Goal: Check status: Check status

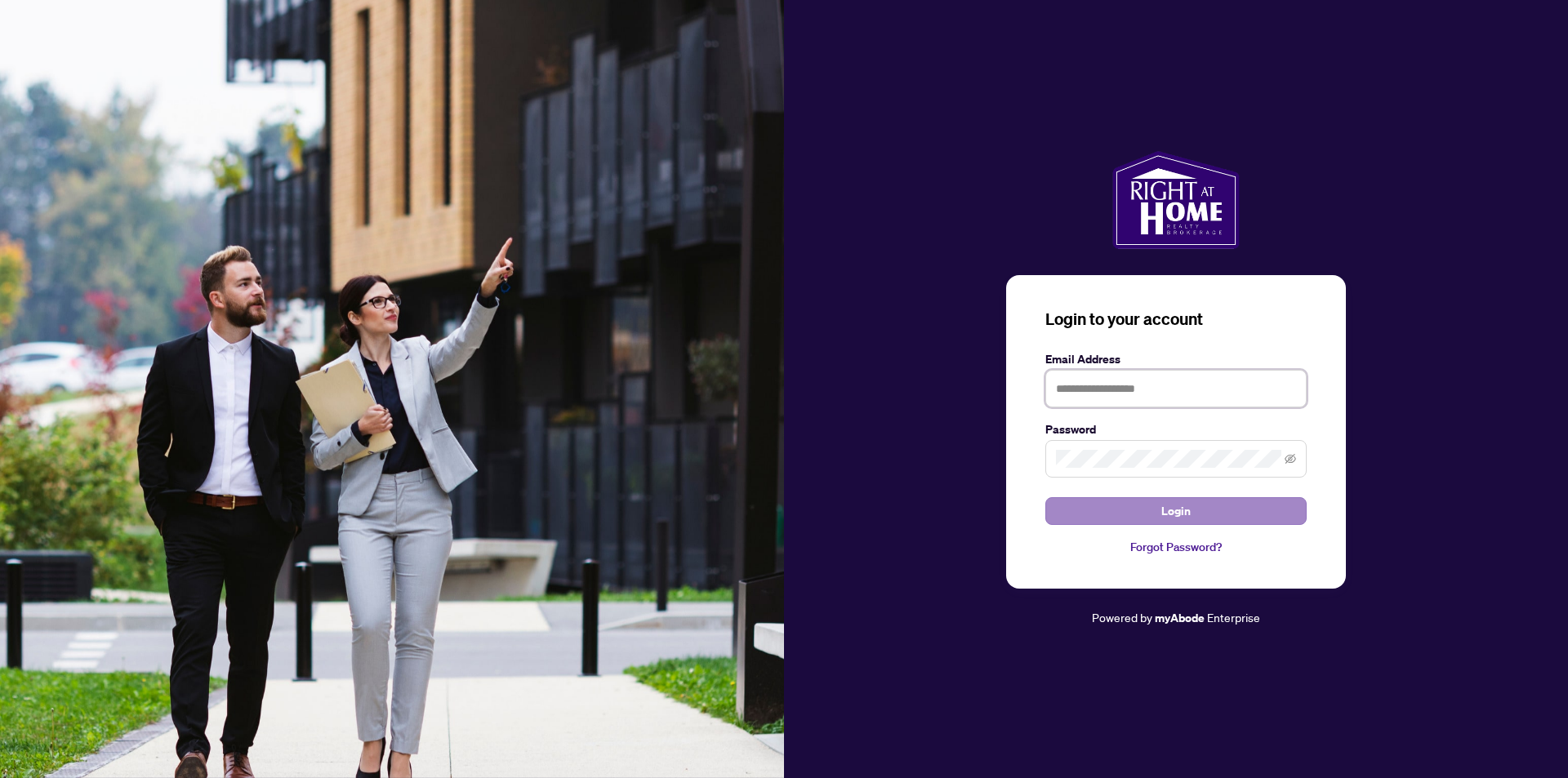
type input "**********"
click at [1108, 505] on button "Login" at bounding box center [1176, 511] width 261 height 28
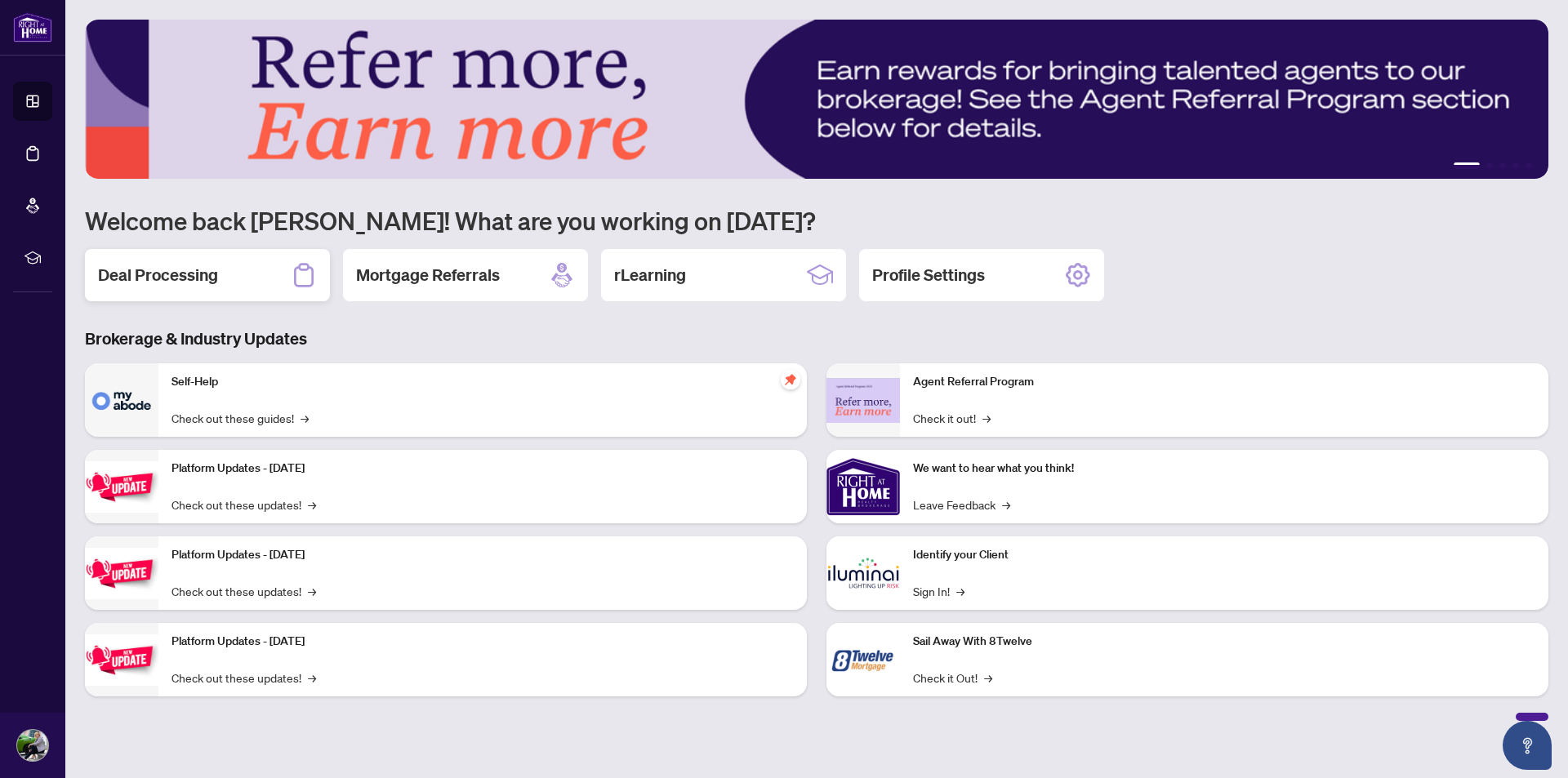
click at [148, 275] on h2 "Deal Processing" at bounding box center [157, 275] width 120 height 23
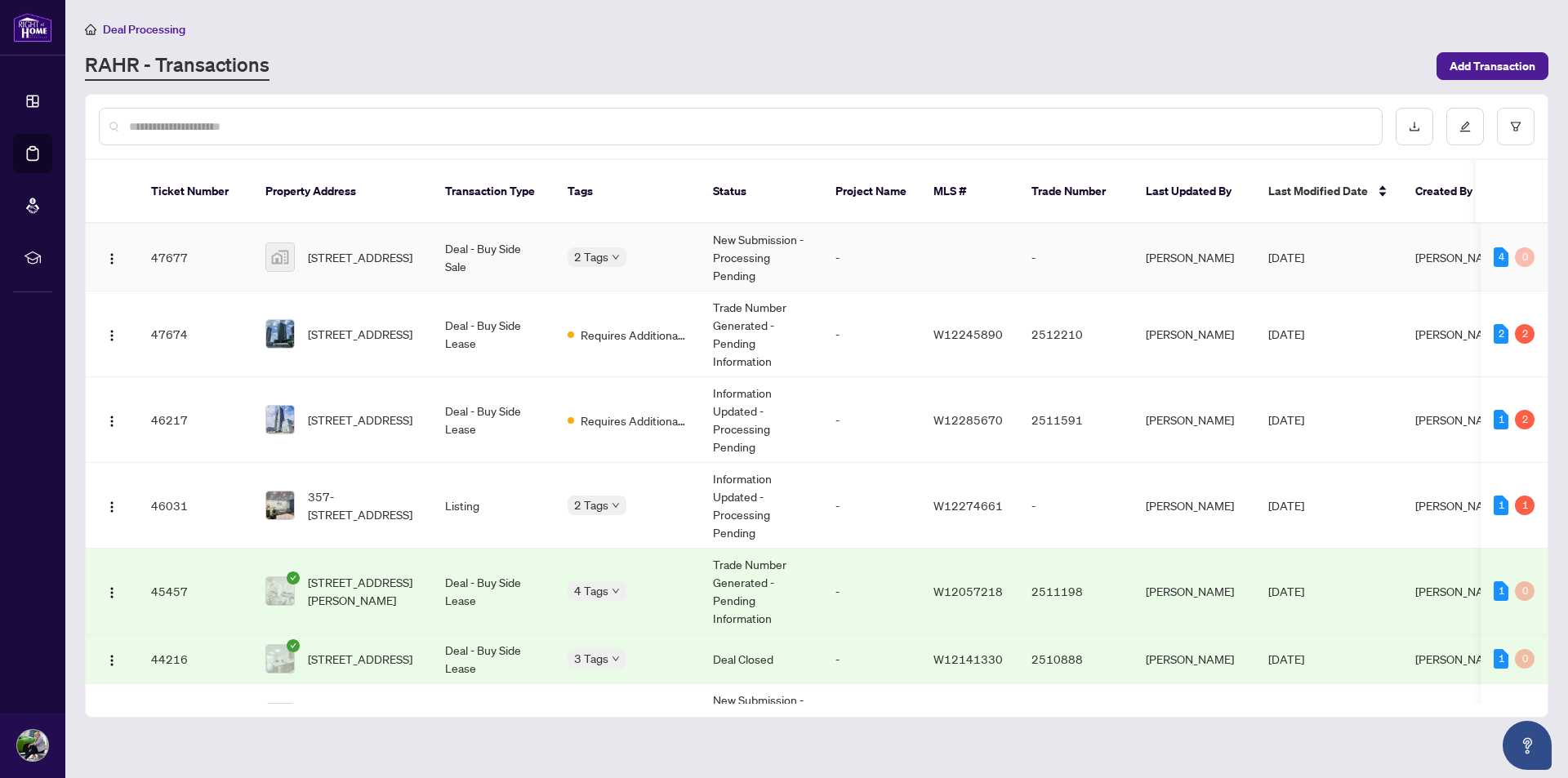
click at [388, 248] on span "[STREET_ADDRESS]" at bounding box center [360, 257] width 105 height 18
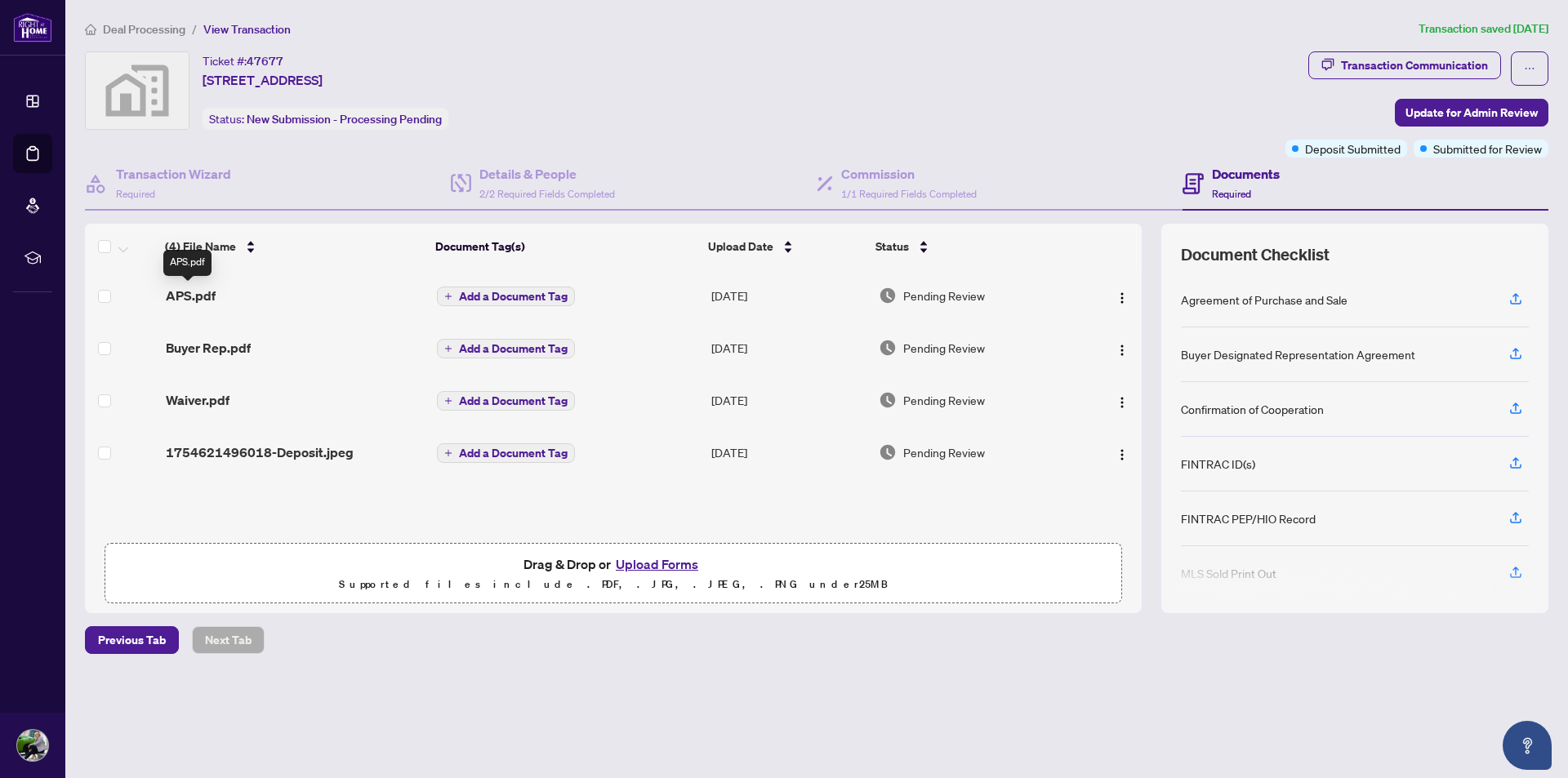
click at [181, 298] on span "APS.pdf" at bounding box center [191, 296] width 49 height 20
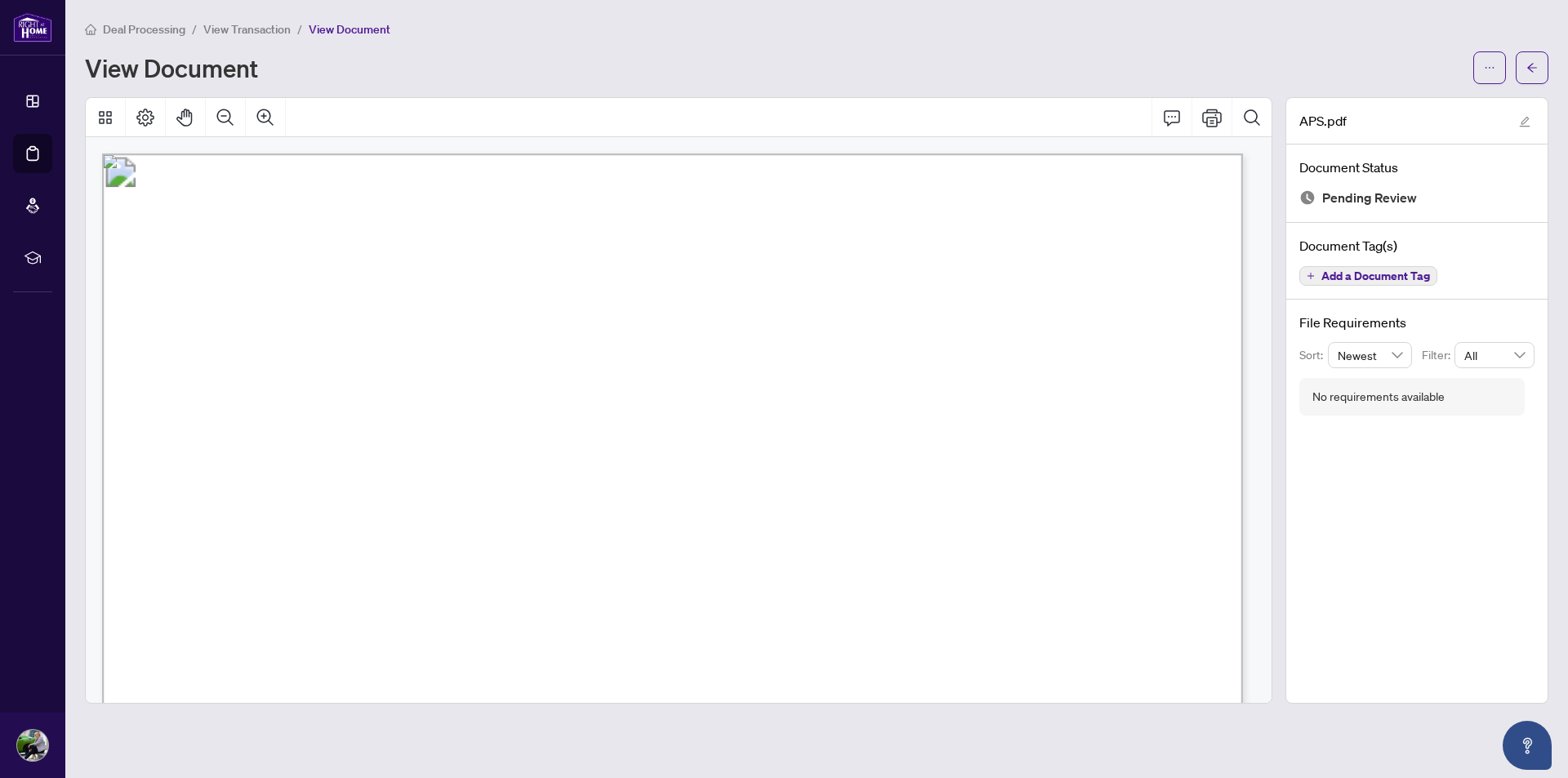
click at [242, 31] on span "View Transaction" at bounding box center [247, 29] width 87 height 15
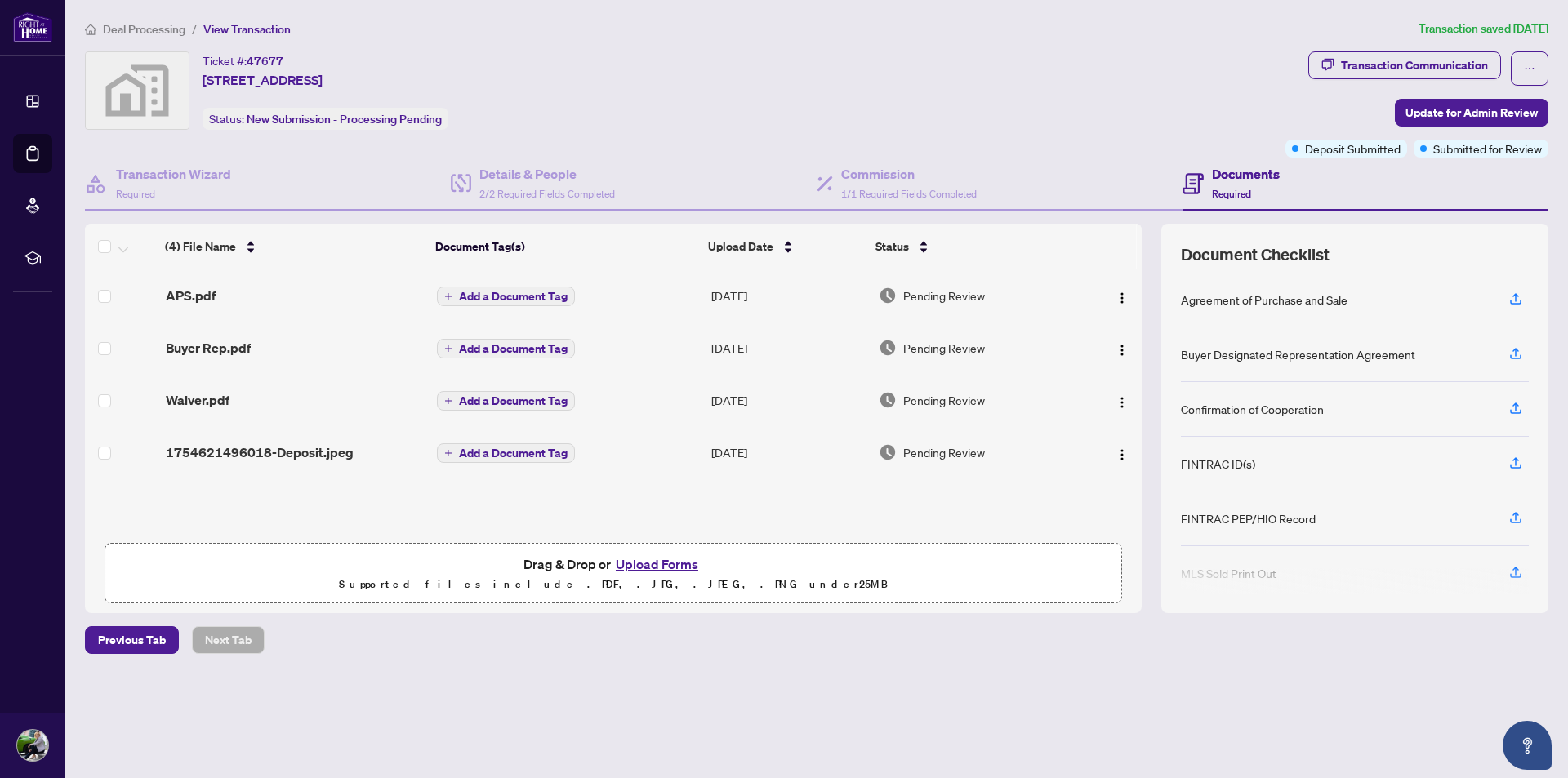
click at [138, 28] on span "Deal Processing" at bounding box center [143, 29] width 82 height 15
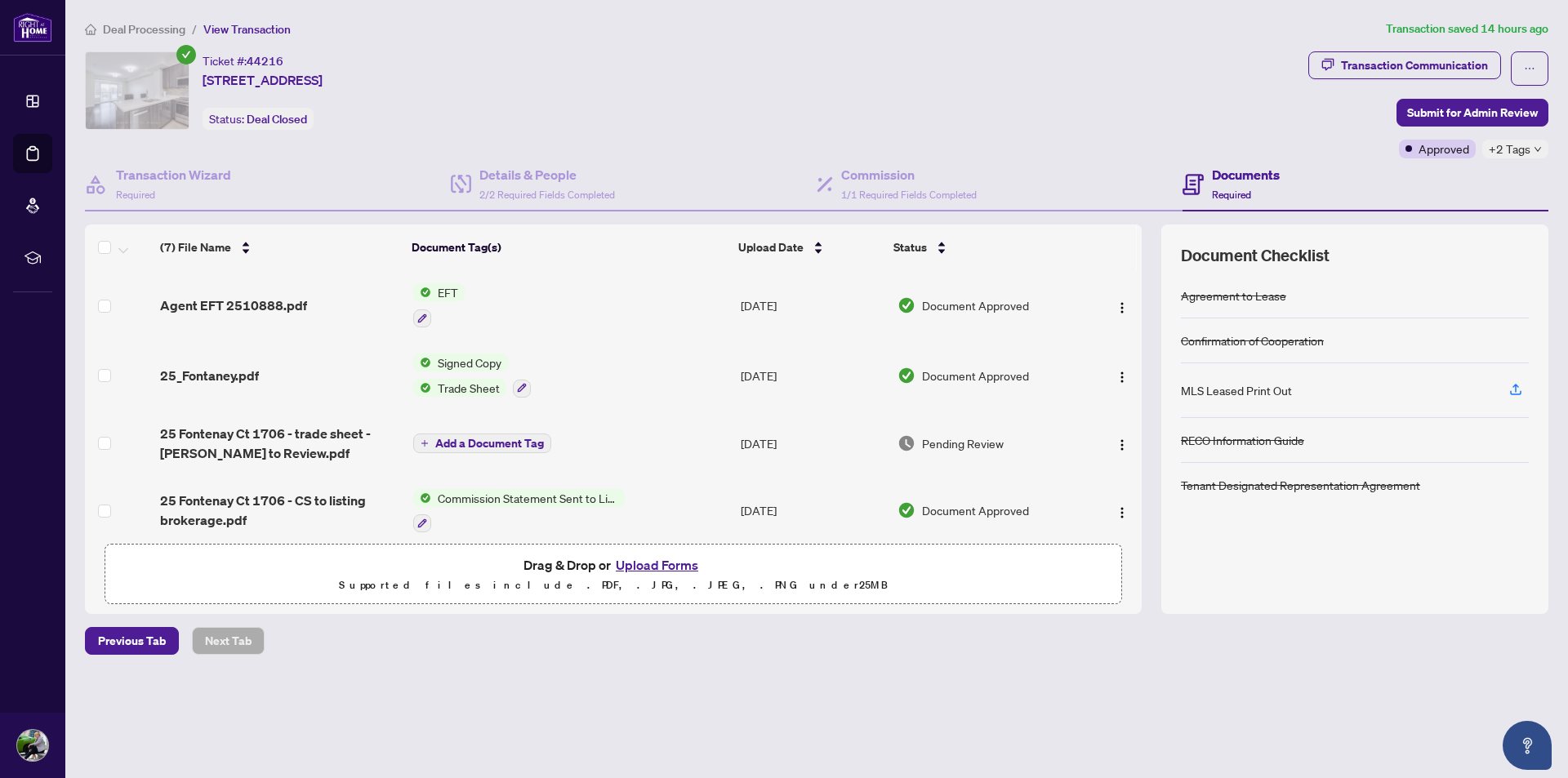
click at [140, 29] on span "Deal Processing" at bounding box center [143, 29] width 82 height 15
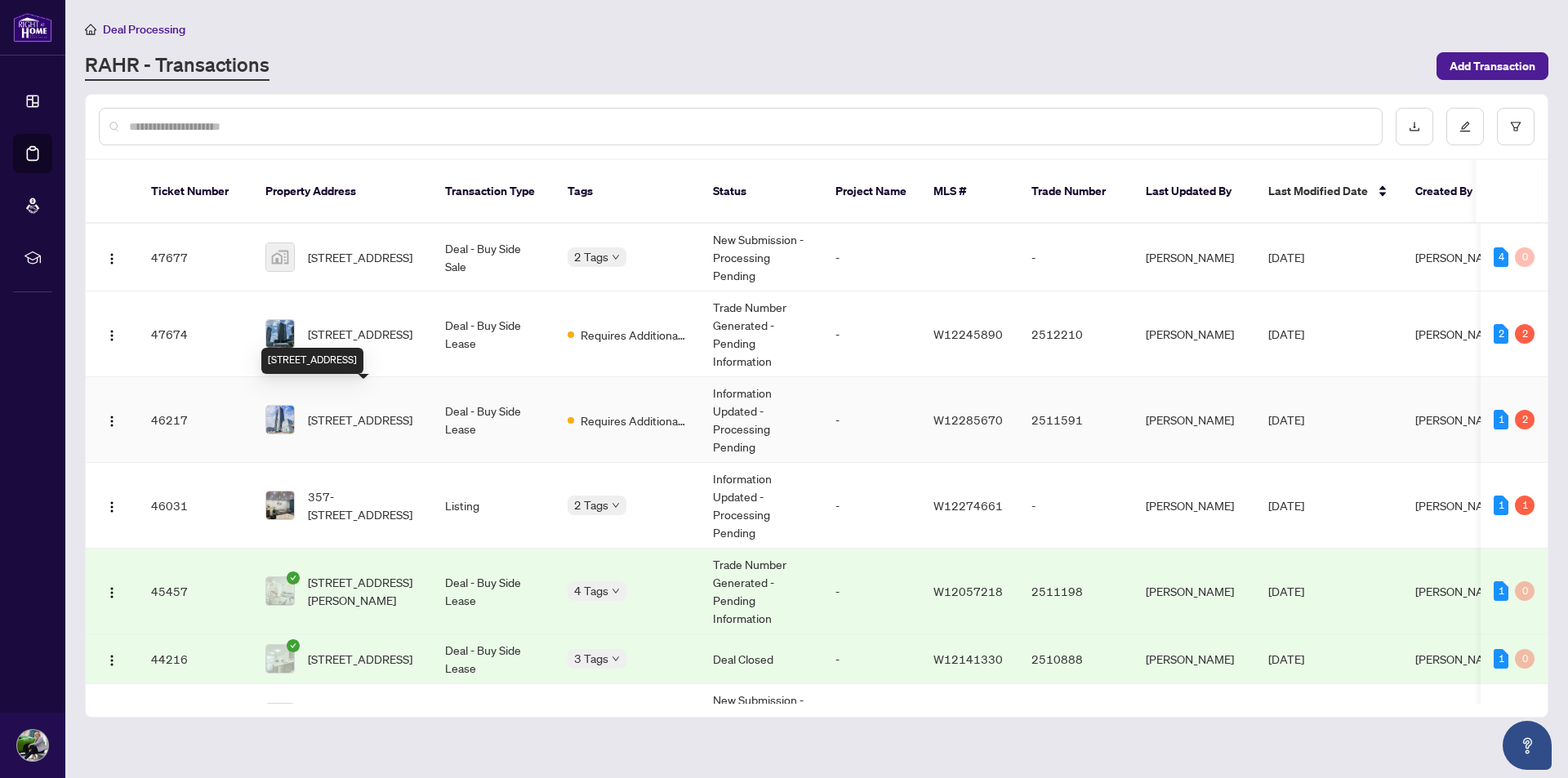
click at [333, 411] on span "[STREET_ADDRESS]" at bounding box center [360, 420] width 105 height 18
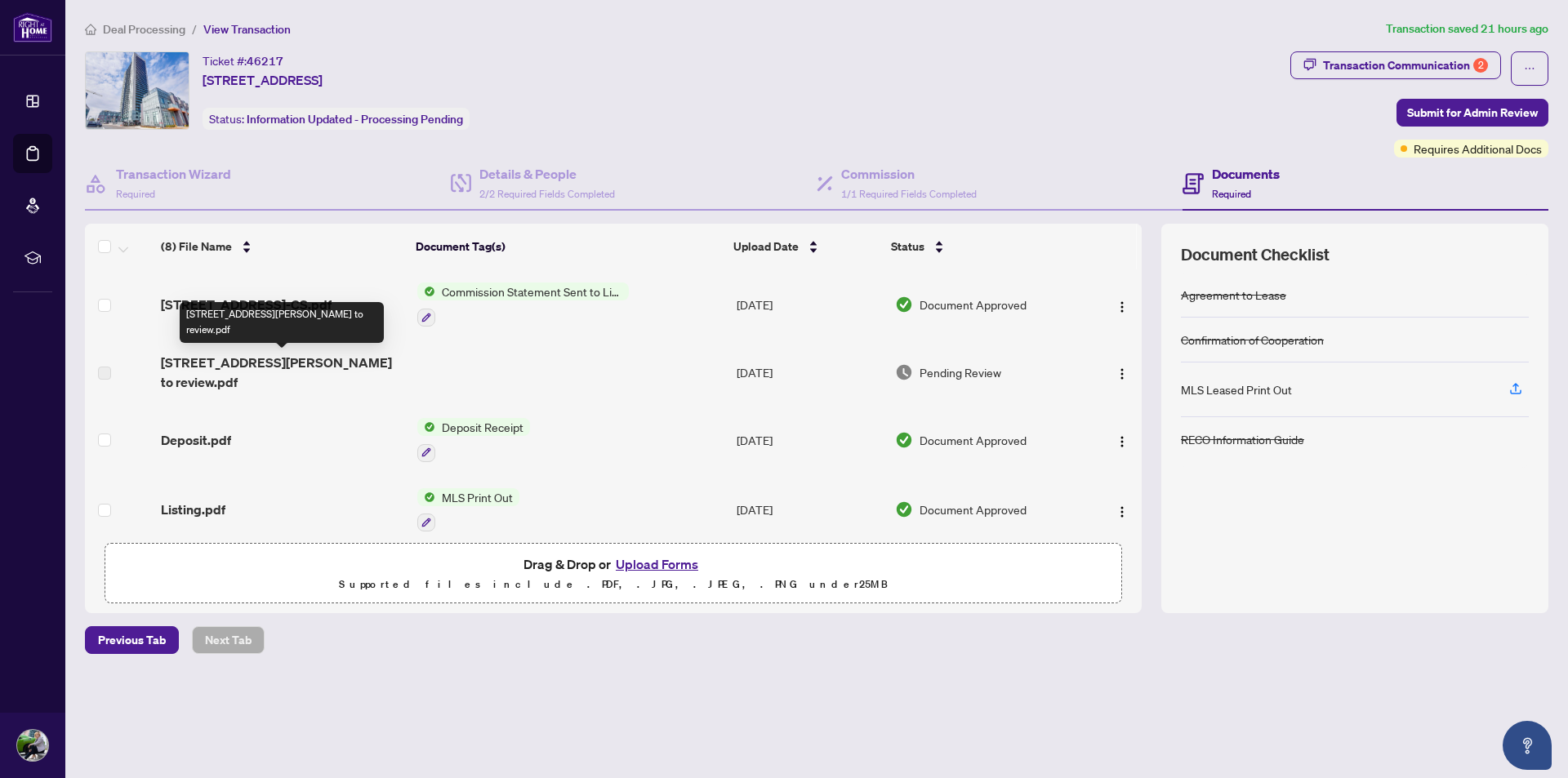
click at [280, 361] on span "[STREET_ADDRESS][PERSON_NAME] to review.pdf" at bounding box center [282, 373] width 242 height 40
click at [194, 387] on span "[STREET_ADDRESS][PERSON_NAME] to review.pdf" at bounding box center [282, 373] width 242 height 40
click at [184, 366] on span "[STREET_ADDRESS][PERSON_NAME] to review.pdf" at bounding box center [282, 373] width 242 height 40
click at [769, 375] on td "[DATE]" at bounding box center [810, 373] width 158 height 65
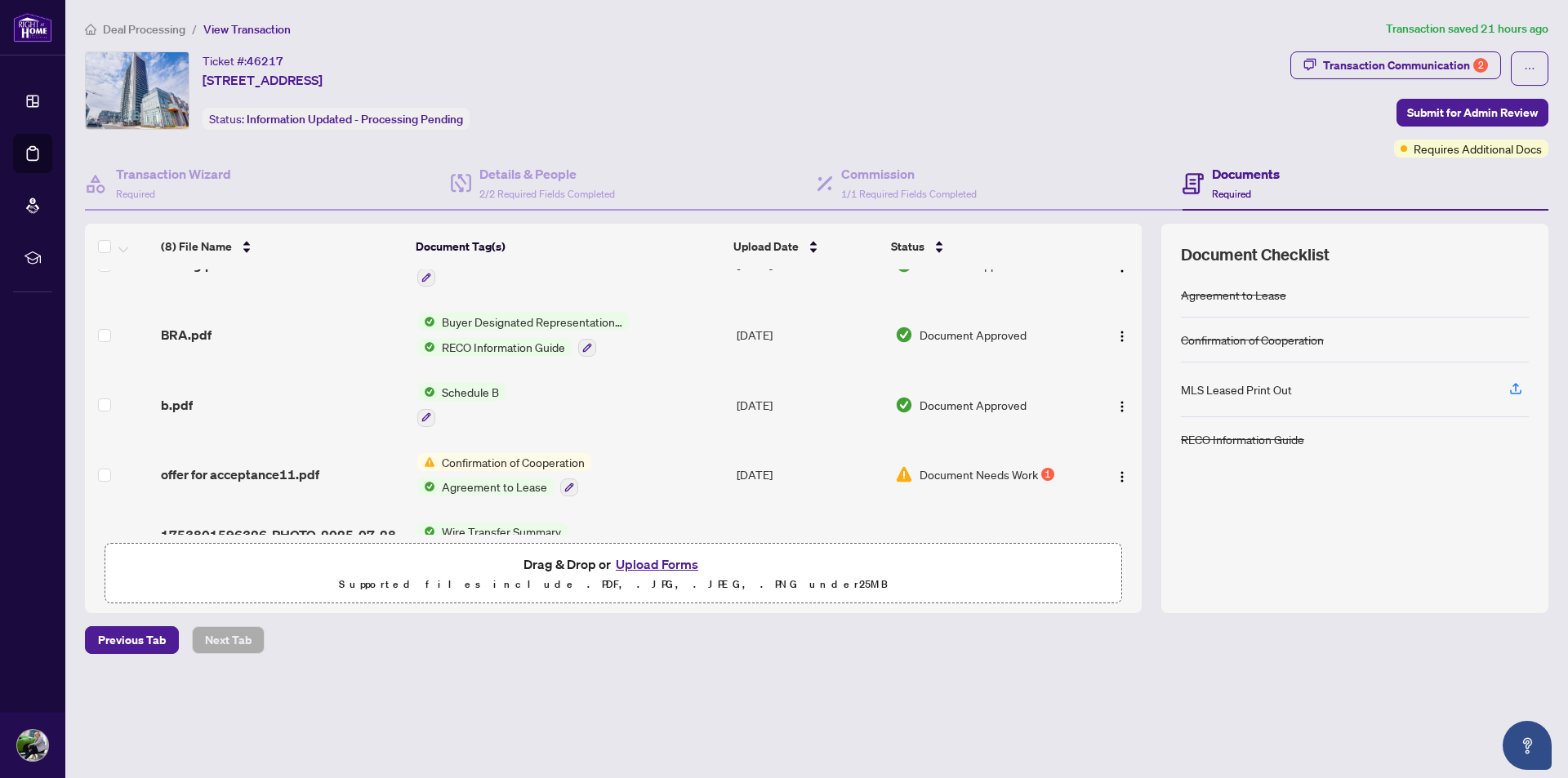
scroll to position [294, 0]
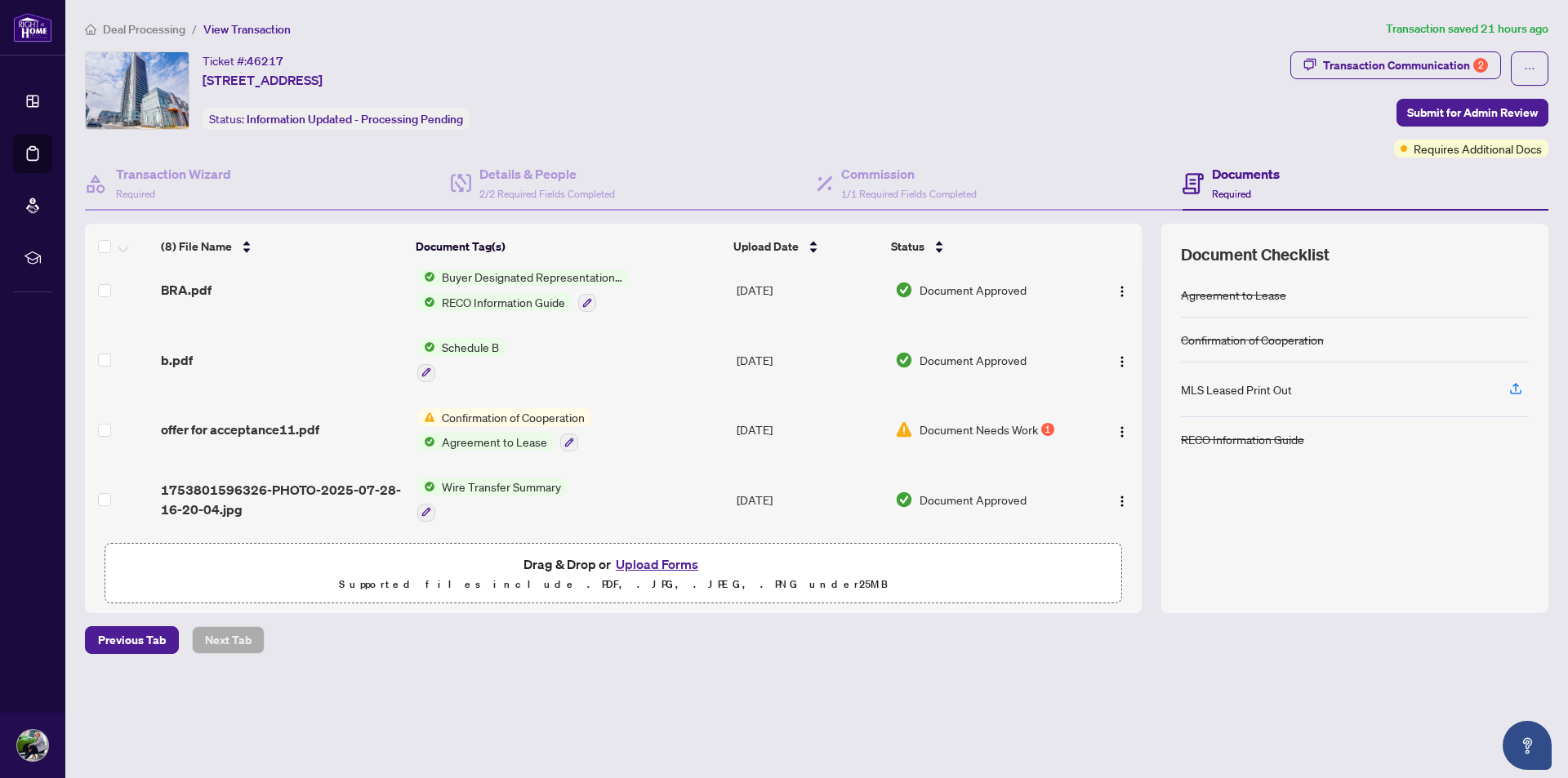
click at [477, 413] on span "Confirmation of Cooperation" at bounding box center [513, 417] width 156 height 18
click at [451, 492] on span "Confirmation of Cooperation" at bounding box center [509, 493] width 156 height 18
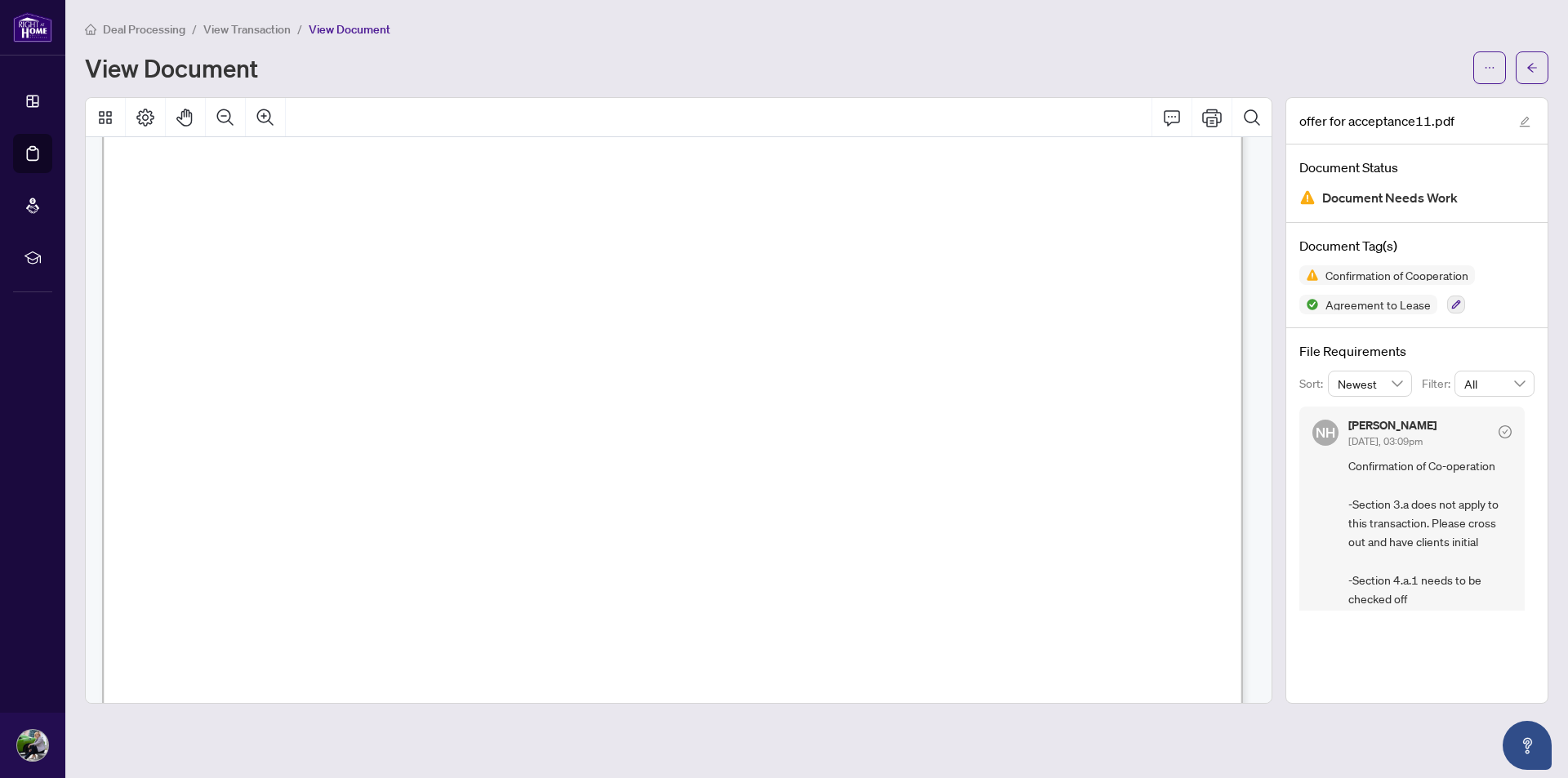
scroll to position [735, 0]
click at [227, 339] on span "a)" at bounding box center [219, 340] width 16 height 20
click at [157, 29] on span "Deal Processing" at bounding box center [143, 29] width 82 height 15
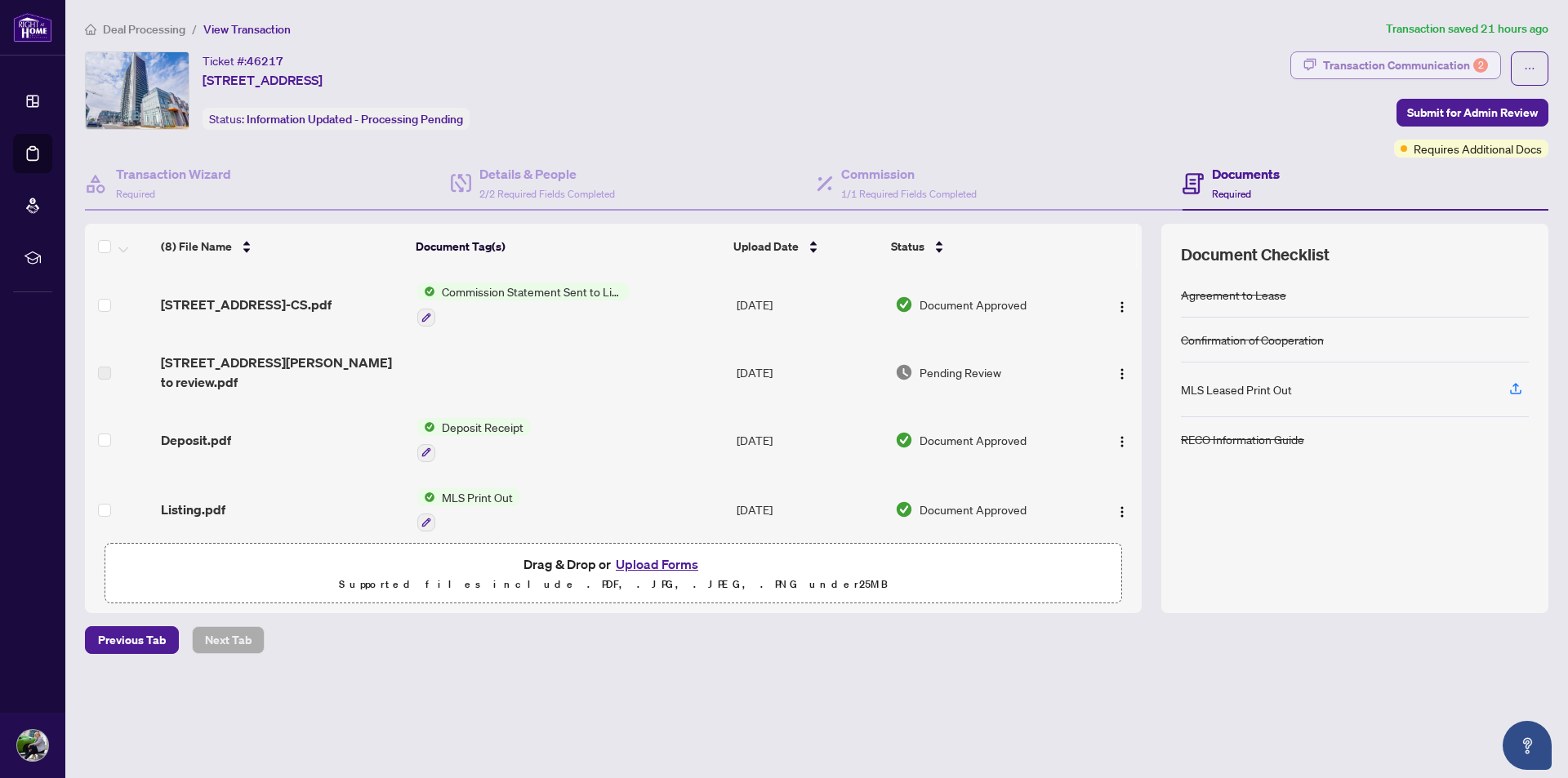
click at [1370, 64] on div "Transaction Communication 2" at bounding box center [1405, 65] width 165 height 26
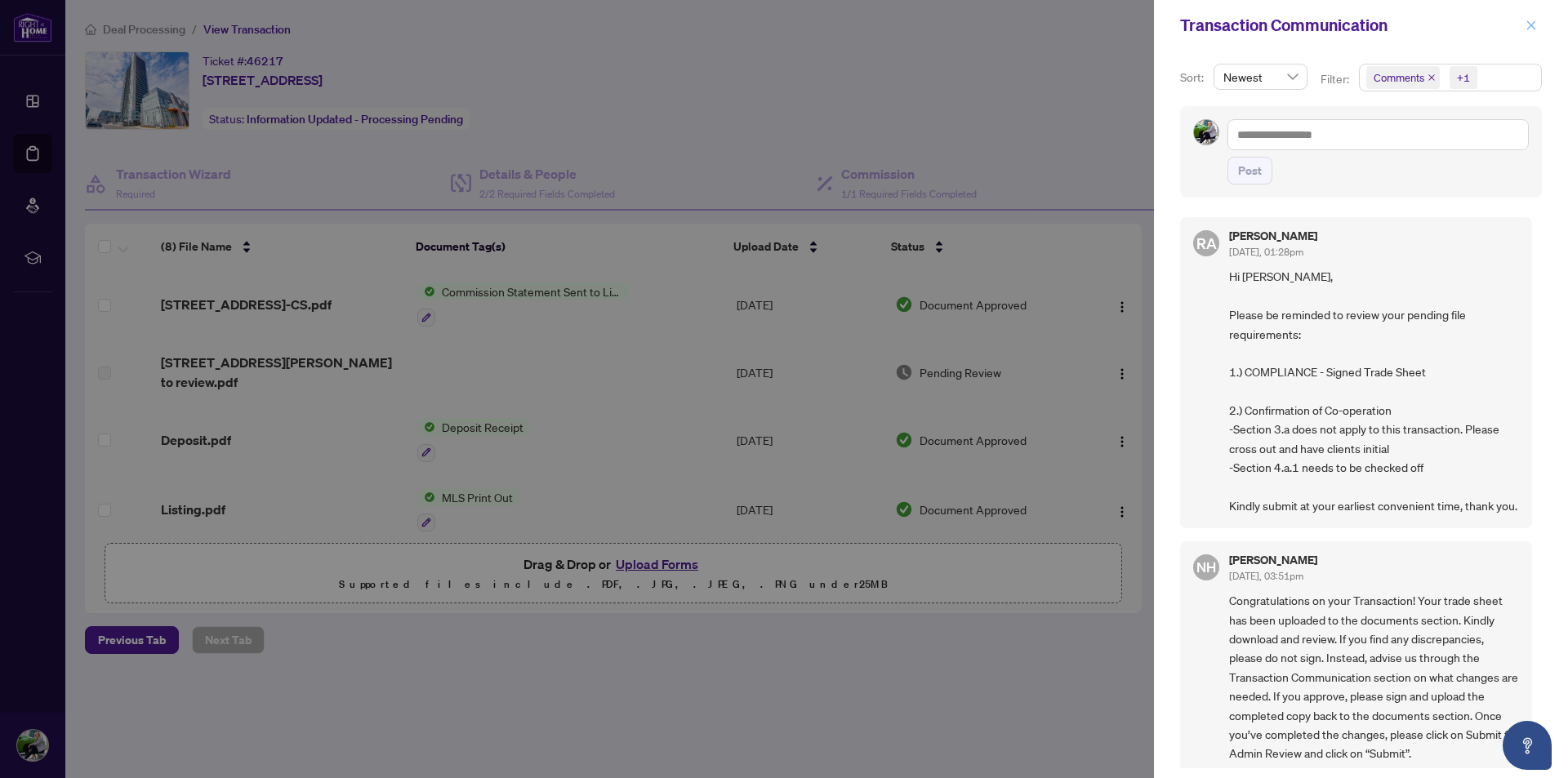
click at [1531, 25] on icon "close" at bounding box center [1531, 25] width 9 height 9
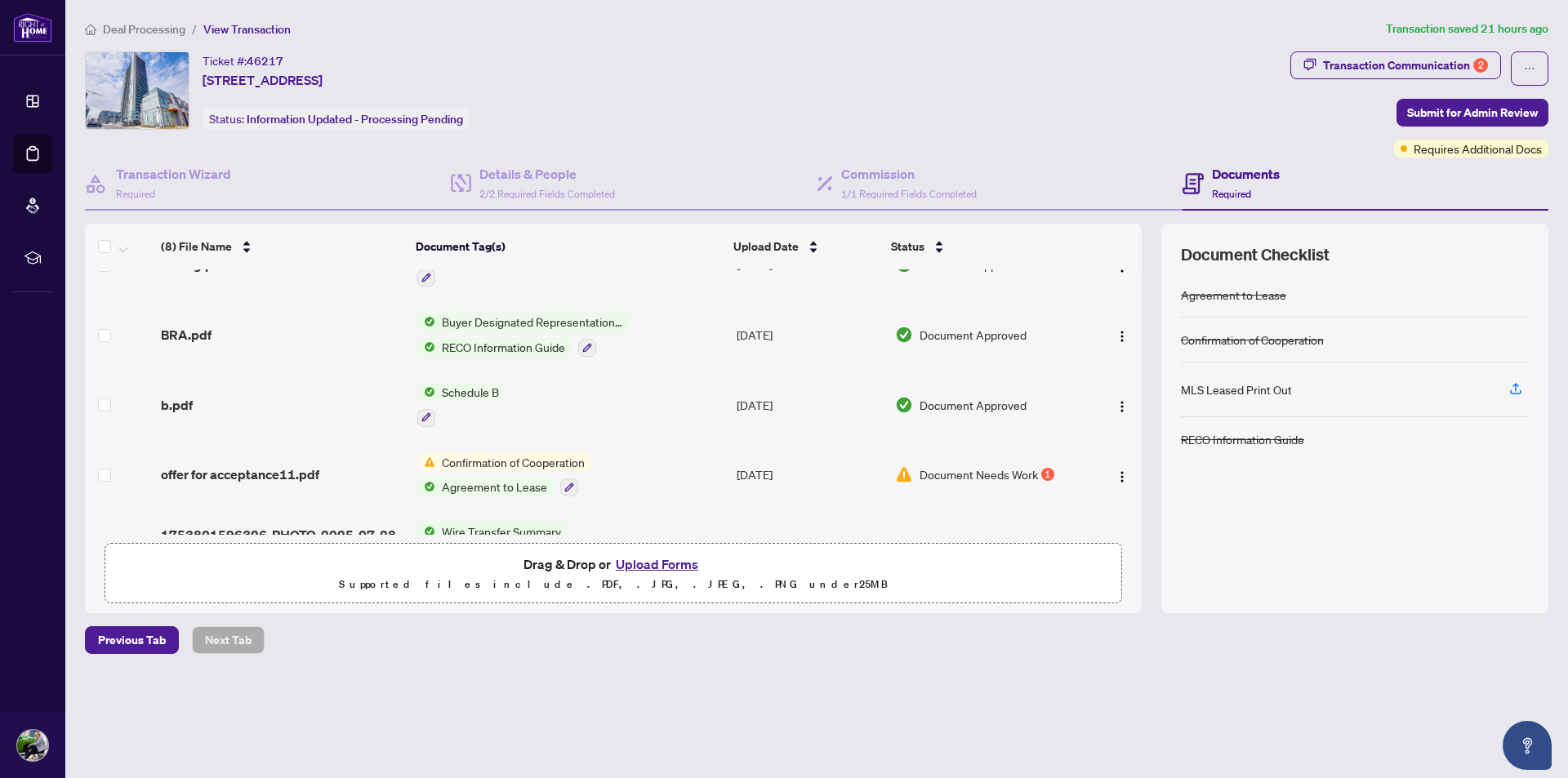
scroll to position [294, 0]
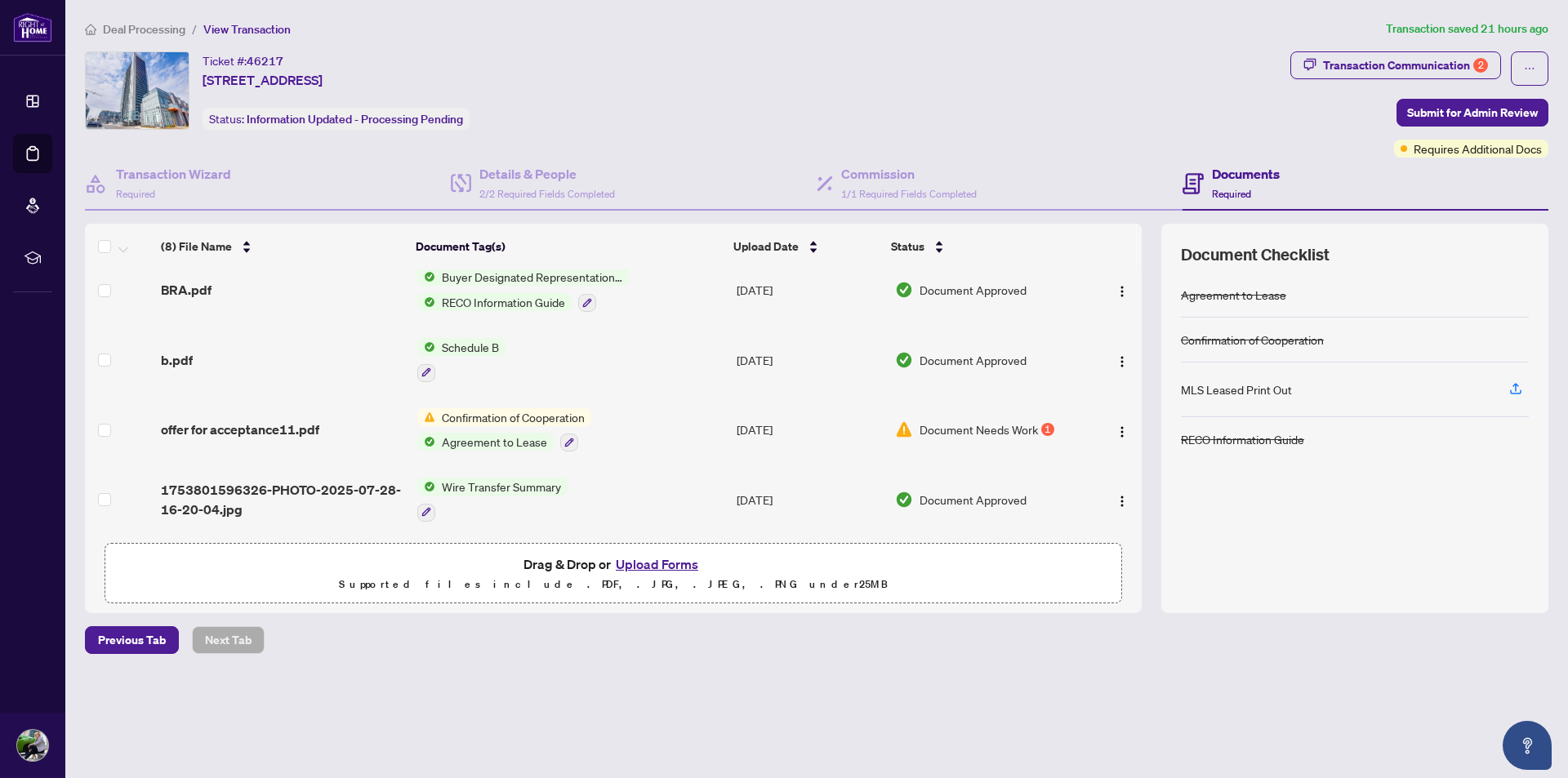
click at [494, 413] on span "Confirmation of Cooperation" at bounding box center [513, 417] width 156 height 18
click at [478, 500] on span "Confirmation of Cooperation" at bounding box center [509, 493] width 156 height 18
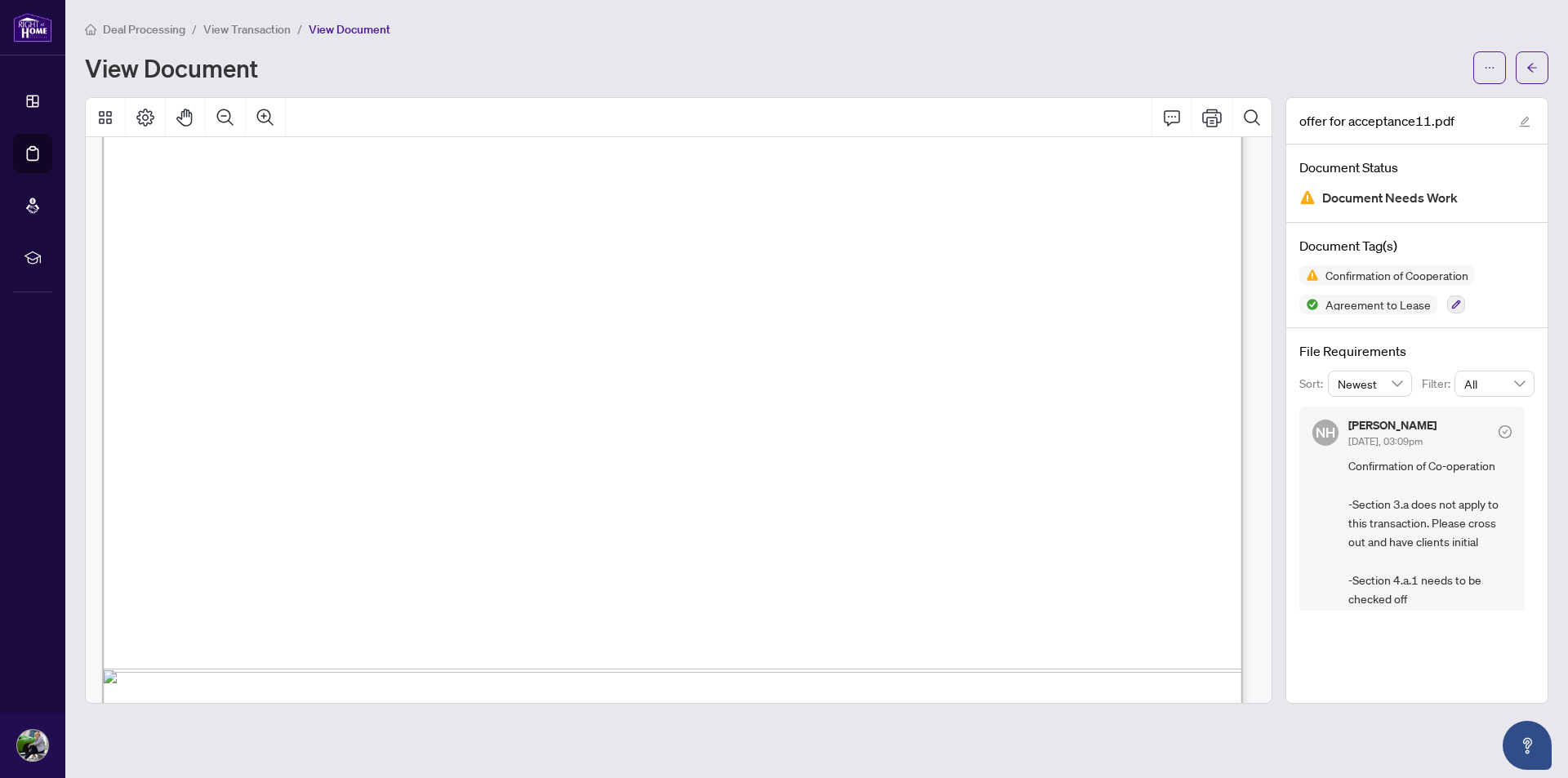
scroll to position [653, 0]
